Goal: Transaction & Acquisition: Purchase product/service

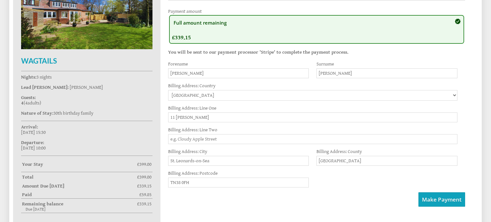
scroll to position [264, 0]
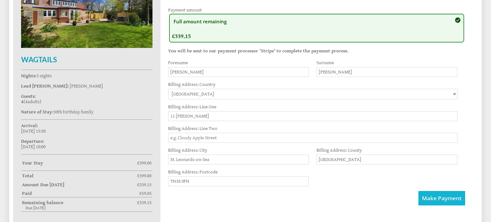
click at [425, 197] on span "Make Payment" at bounding box center [442, 198] width 40 height 7
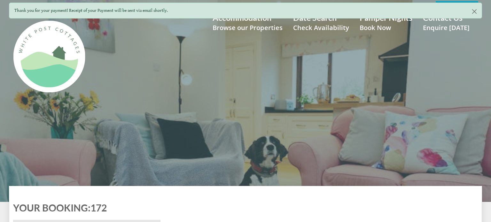
scroll to position [196, 0]
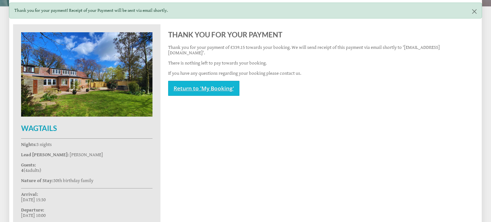
click at [202, 83] on link "Return to 'My Booking'" at bounding box center [203, 88] width 71 height 15
